Goal: Transaction & Acquisition: Purchase product/service

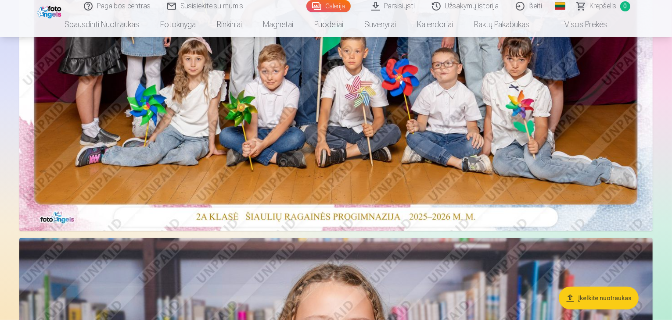
scroll to position [307, 0]
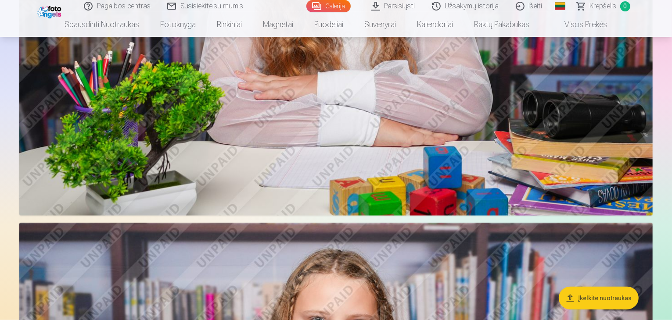
drag, startPoint x: 505, startPoint y: 217, endPoint x: 476, endPoint y: 220, distance: 29.6
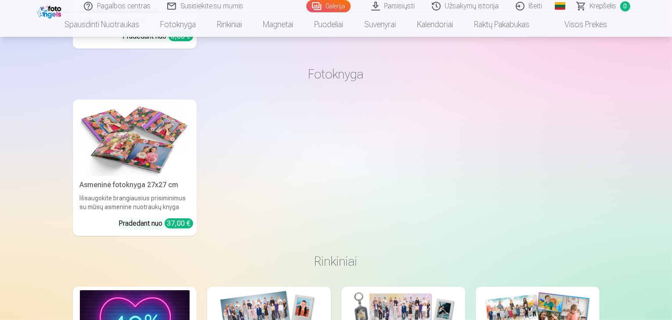
scroll to position [3451, 0]
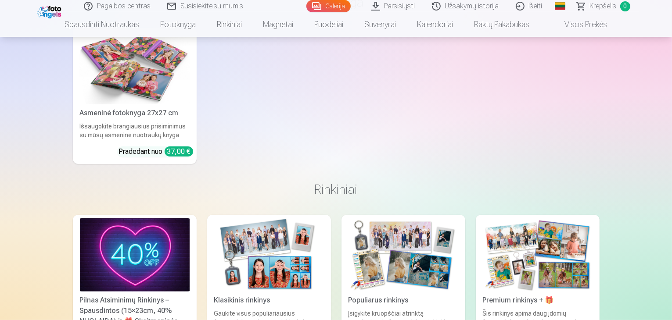
drag, startPoint x: 472, startPoint y: 207, endPoint x: 453, endPoint y: 215, distance: 21.4
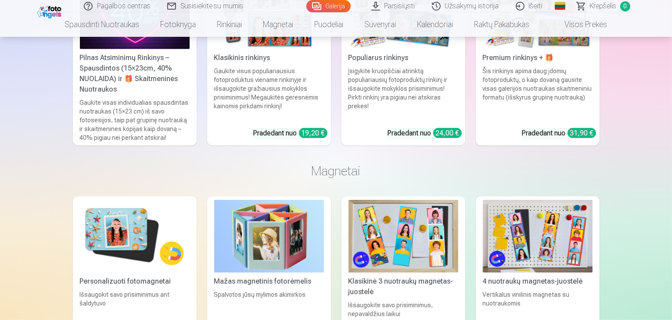
scroll to position [3781, 0]
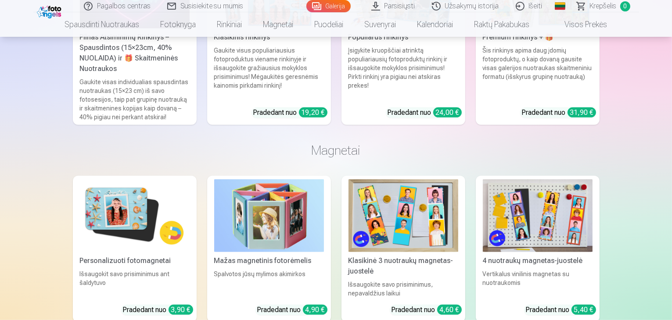
drag, startPoint x: 133, startPoint y: 195, endPoint x: 248, endPoint y: 282, distance: 144.1
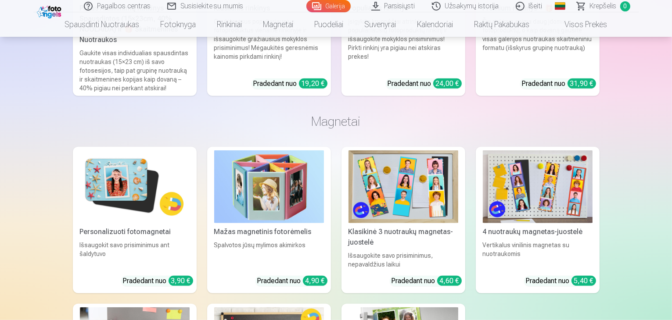
scroll to position [3825, 0]
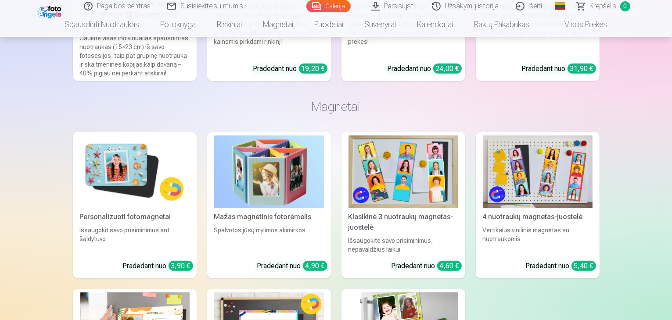
drag, startPoint x: 272, startPoint y: 265, endPoint x: 274, endPoint y: 257, distance: 8.1
